Goal: Navigation & Orientation: Find specific page/section

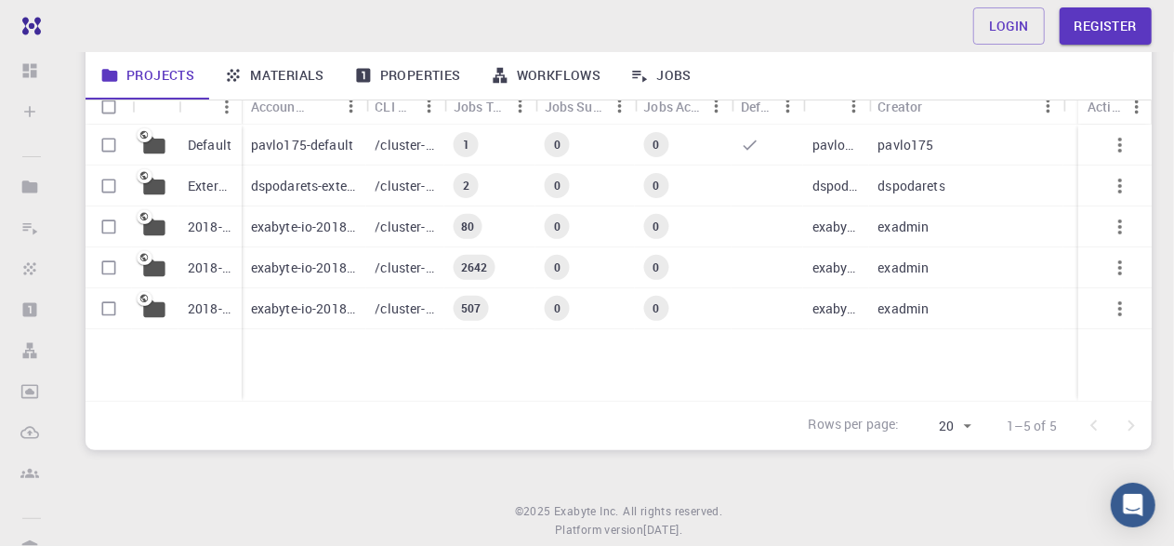
scroll to position [197, 0]
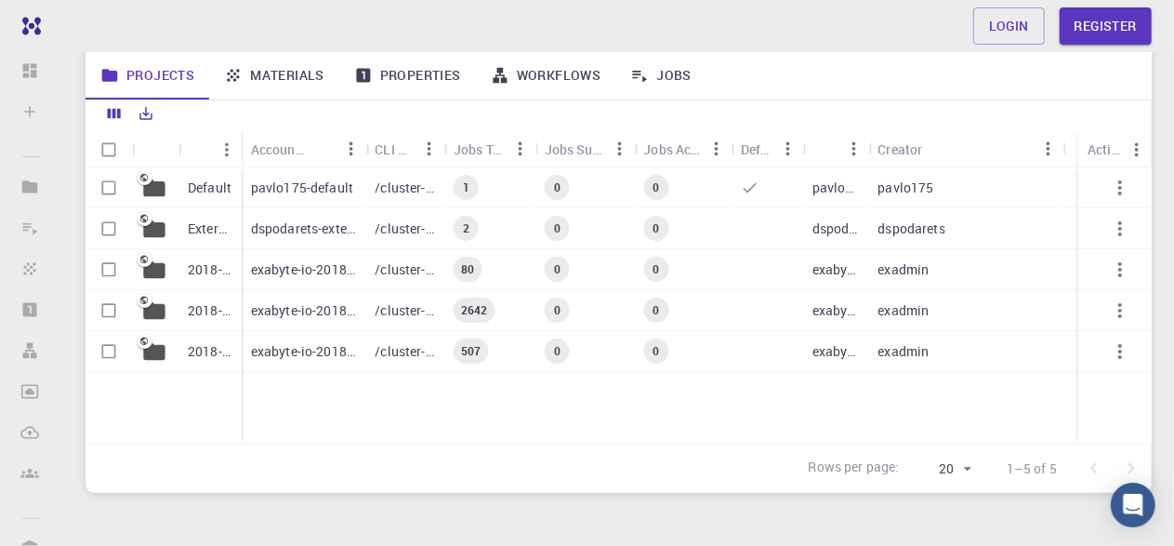
click at [389, 191] on p "/cluster-???-home/pavlo175/pavlo175-default" at bounding box center [405, 187] width 60 height 19
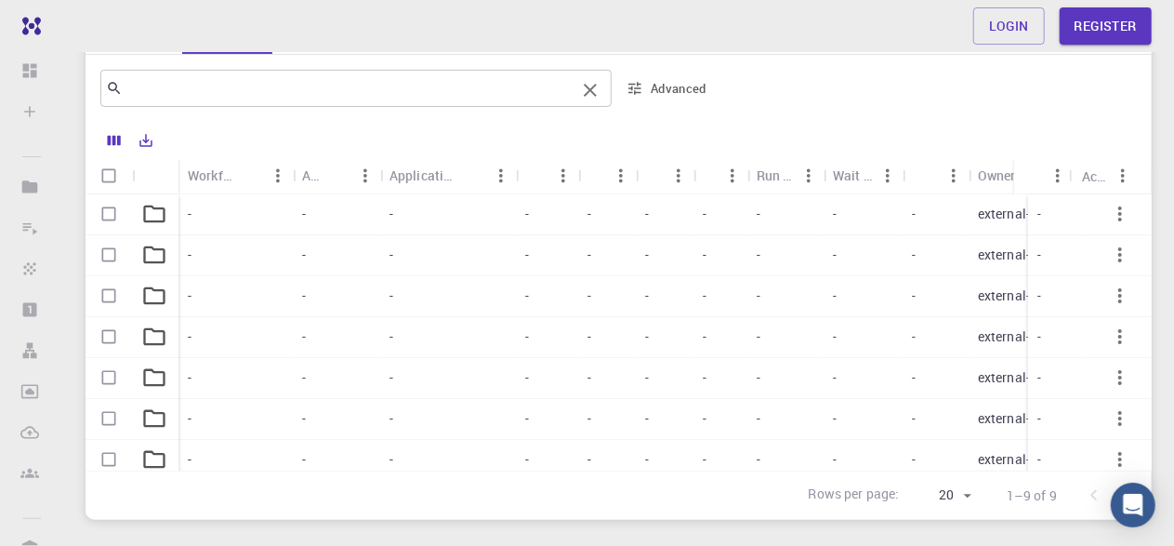
scroll to position [279, 0]
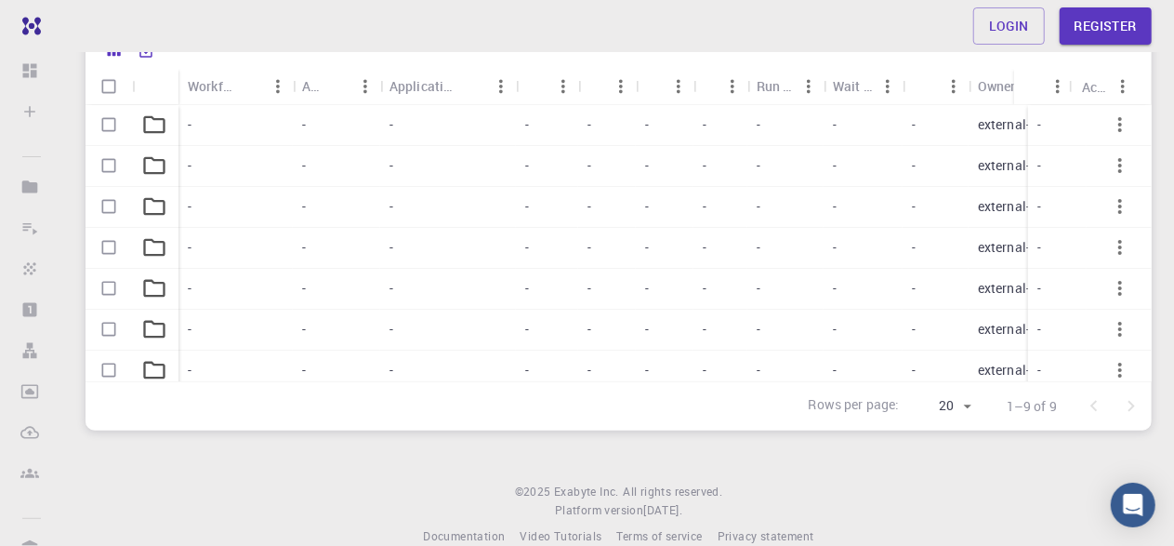
drag, startPoint x: 633, startPoint y: 387, endPoint x: 702, endPoint y: 386, distance: 68.8
click at [700, 390] on div "Rows per page: 20 20 1–9 of 9" at bounding box center [619, 405] width 1066 height 49
drag, startPoint x: 704, startPoint y: 383, endPoint x: 813, endPoint y: 387, distance: 108.8
click at [810, 390] on div "Rows per page: 20 20 1–9 of 9" at bounding box center [619, 405] width 1066 height 49
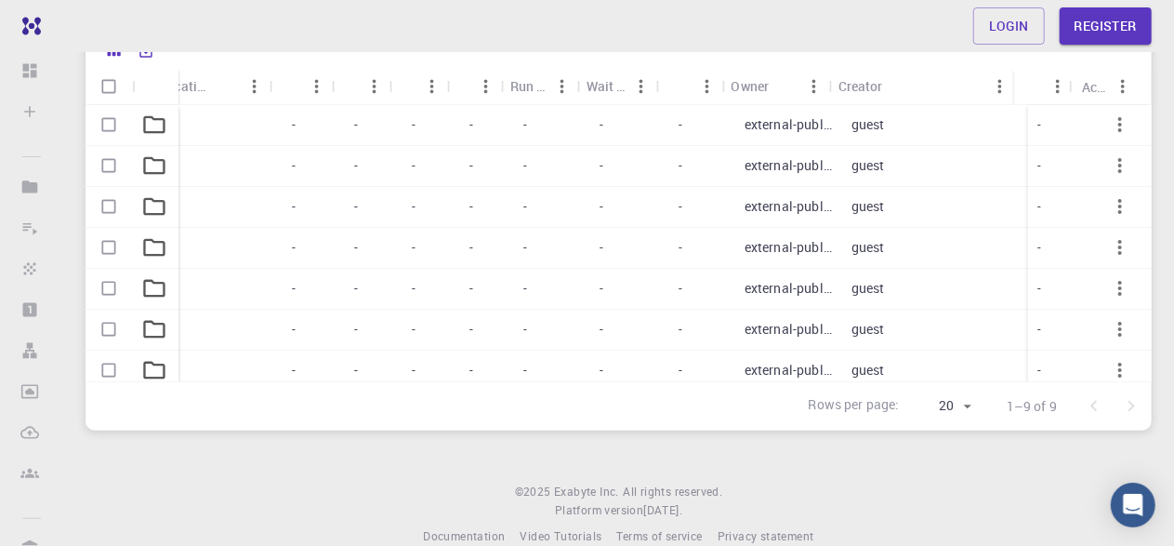
scroll to position [105, 246]
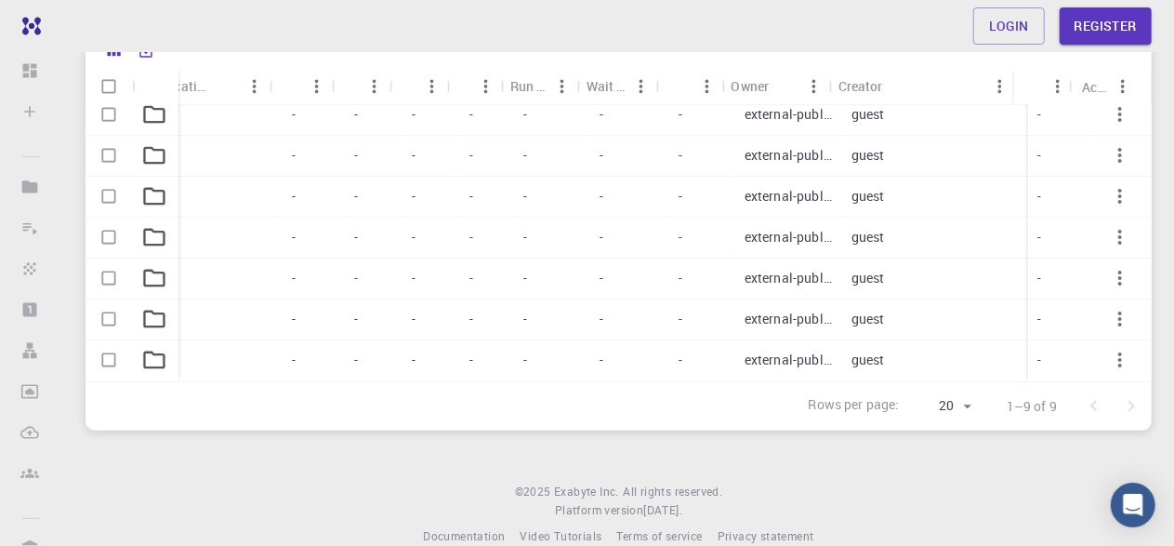
click at [817, 258] on div "external-public" at bounding box center [788, 278] width 107 height 41
click at [810, 217] on div at bounding box center [612, 236] width 1052 height 262
drag, startPoint x: 817, startPoint y: 245, endPoint x: 810, endPoint y: 217, distance: 29.8
click at [810, 217] on div at bounding box center [612, 236] width 1052 height 262
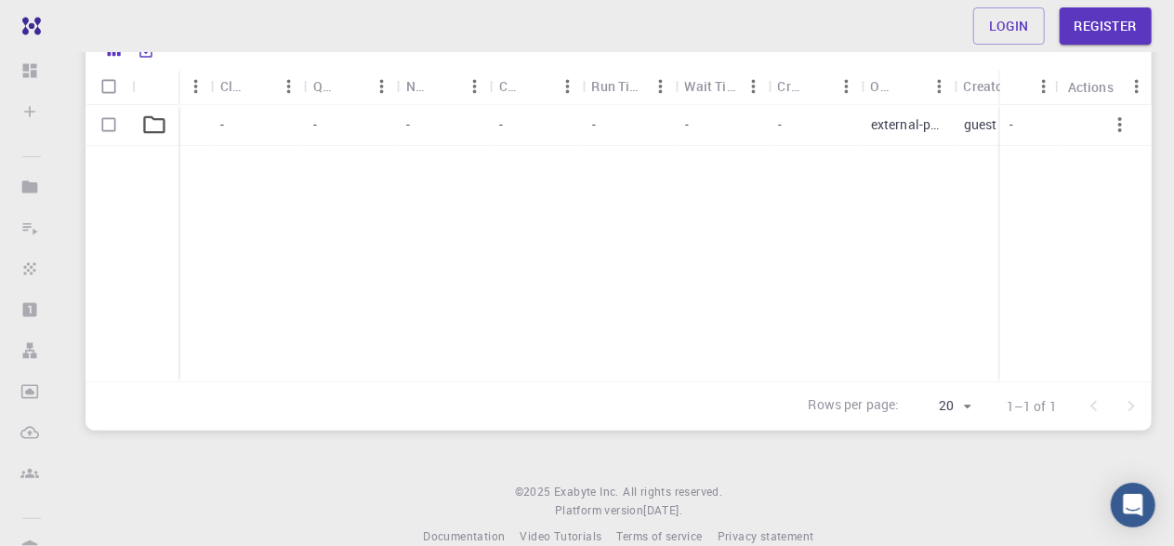
scroll to position [0, 246]
click at [614, 126] on div "-" at bounding box center [629, 125] width 93 height 41
click at [739, 125] on div "-" at bounding box center [722, 125] width 93 height 41
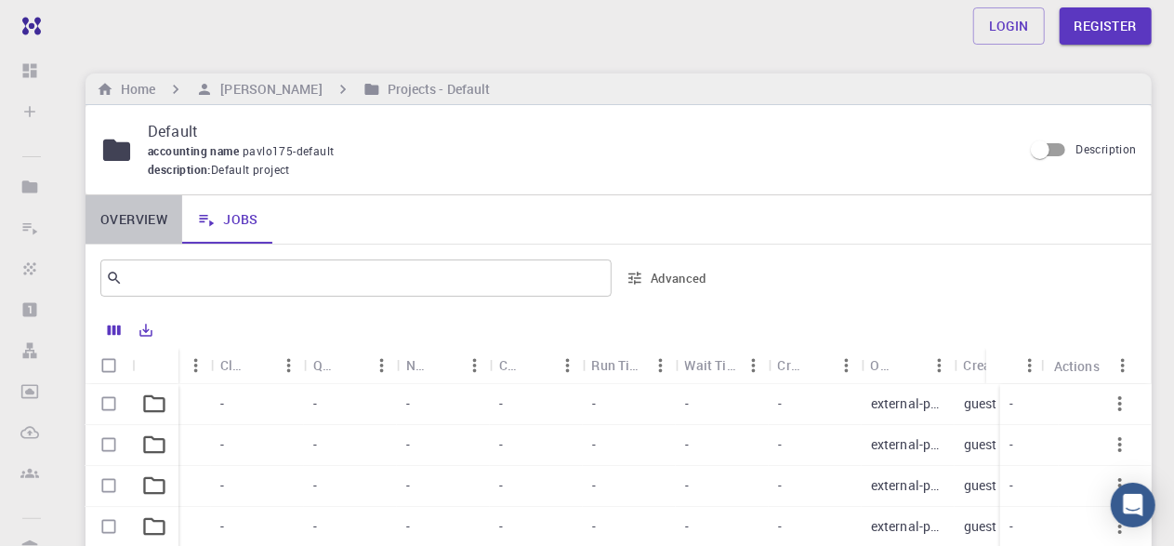
click at [110, 230] on link "Overview" at bounding box center [134, 219] width 97 height 48
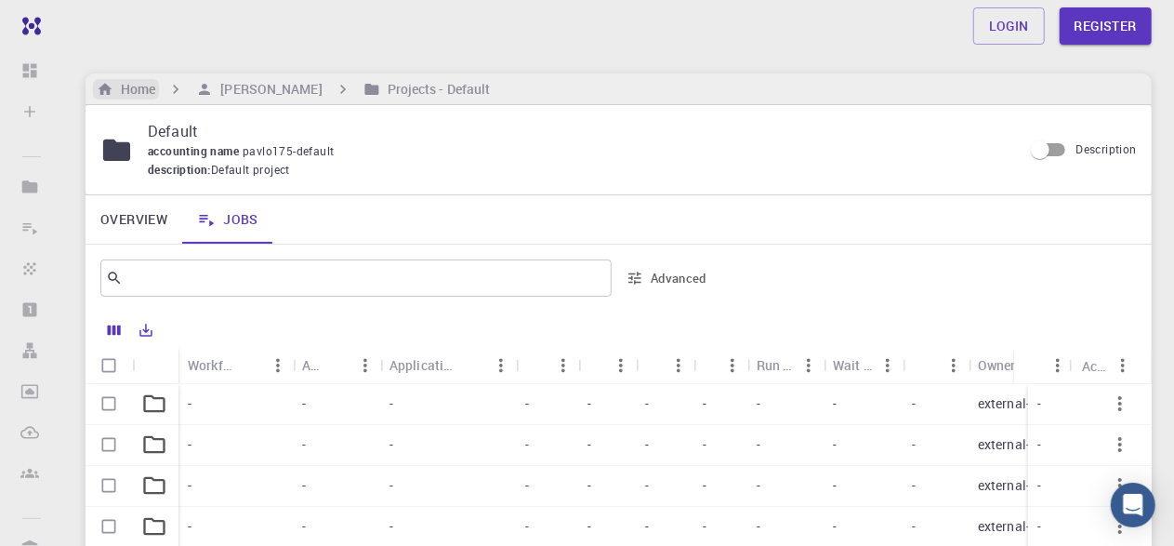
click at [144, 80] on h6 "Home" at bounding box center [134, 89] width 42 height 20
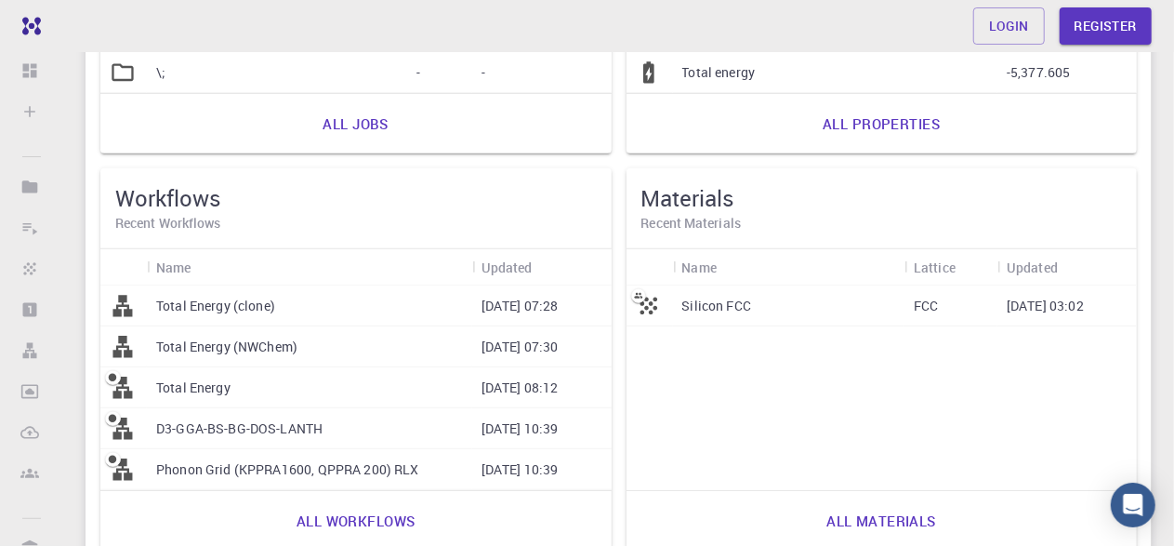
scroll to position [465, 0]
